Goal: Task Accomplishment & Management: Manage account settings

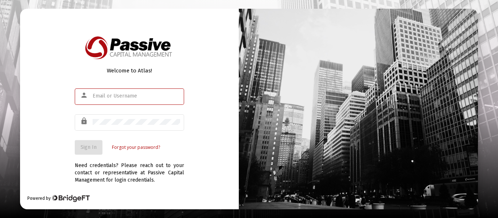
type input "[EMAIL_ADDRESS][DOMAIN_NAME]"
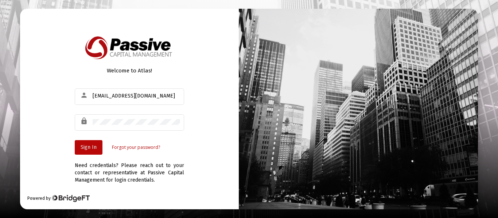
click at [95, 149] on span "Sign In" at bounding box center [89, 147] width 16 height 6
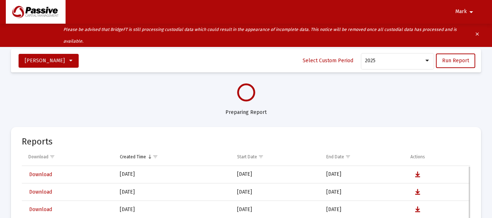
select select "View all"
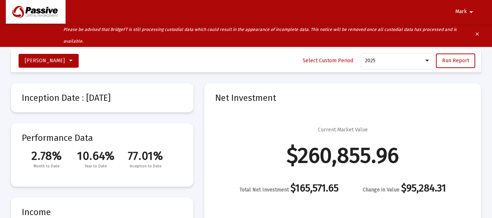
click at [456, 10] on span "Mark" at bounding box center [462, 12] width 12 height 6
click at [460, 29] on button "Logout" at bounding box center [467, 30] width 41 height 17
